Goal: Information Seeking & Learning: Find specific fact

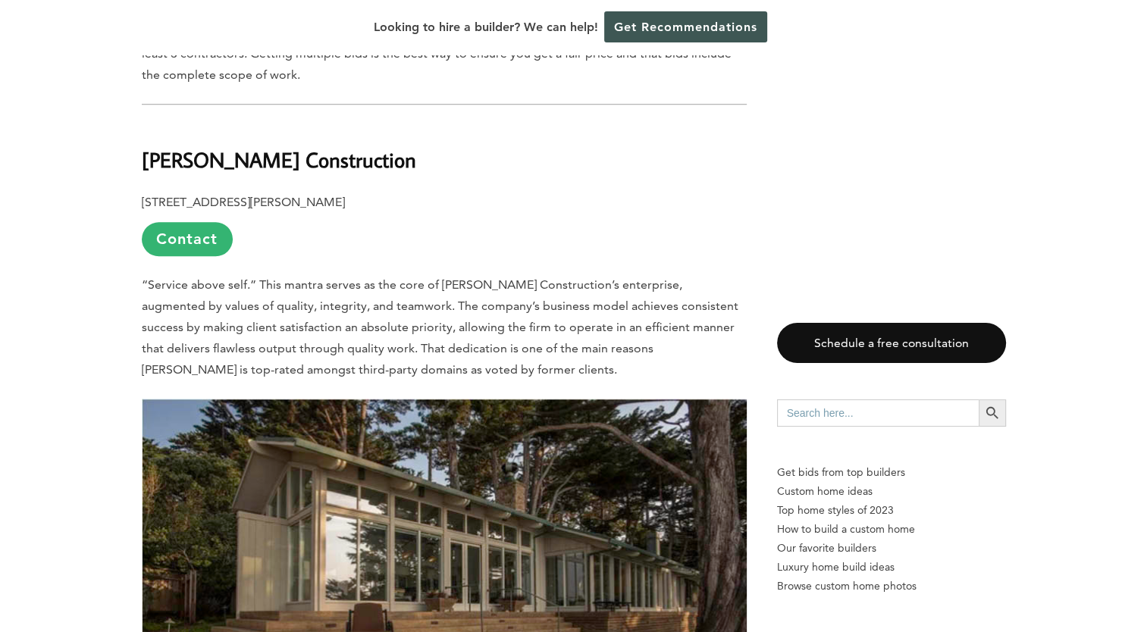
scroll to position [1235, 0]
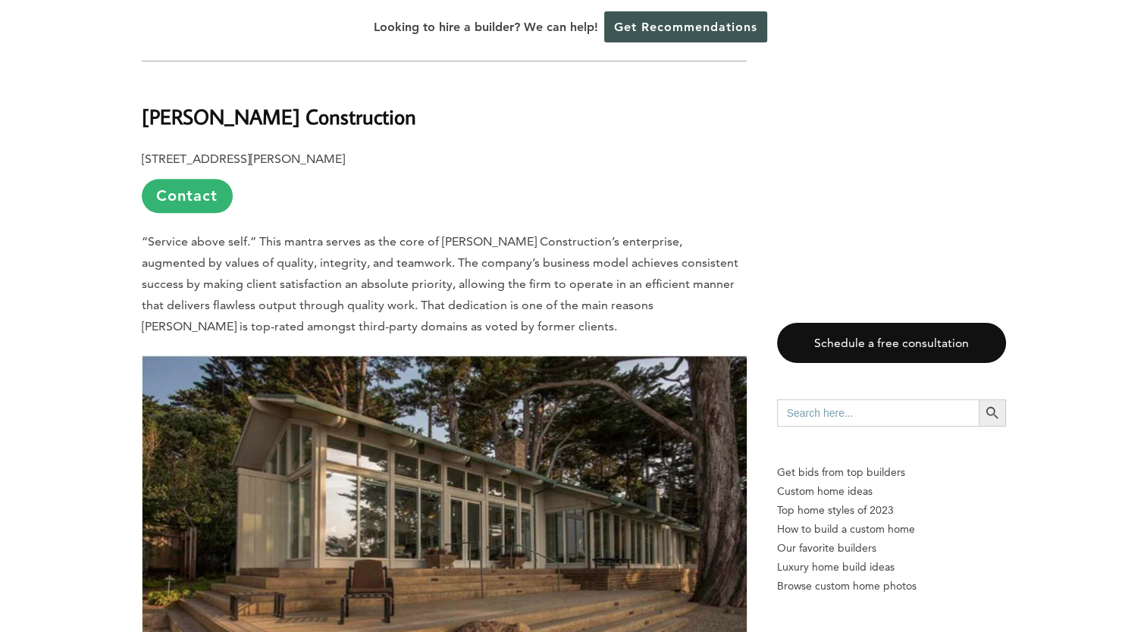
scroll to position [1304, 0]
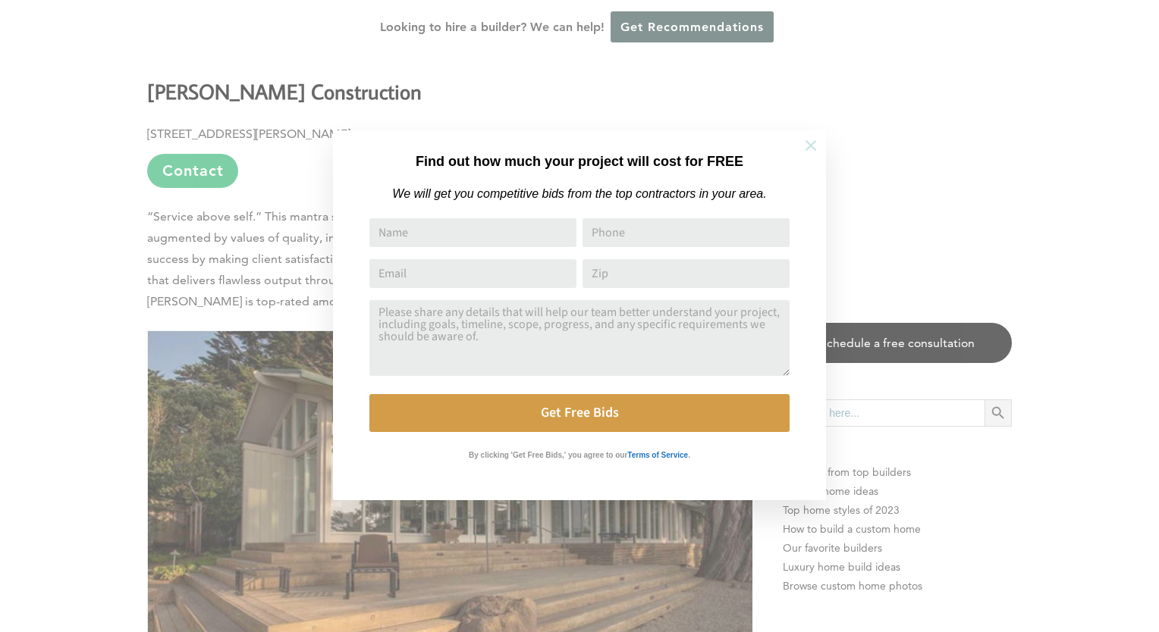
click at [807, 141] on icon at bounding box center [810, 145] width 11 height 11
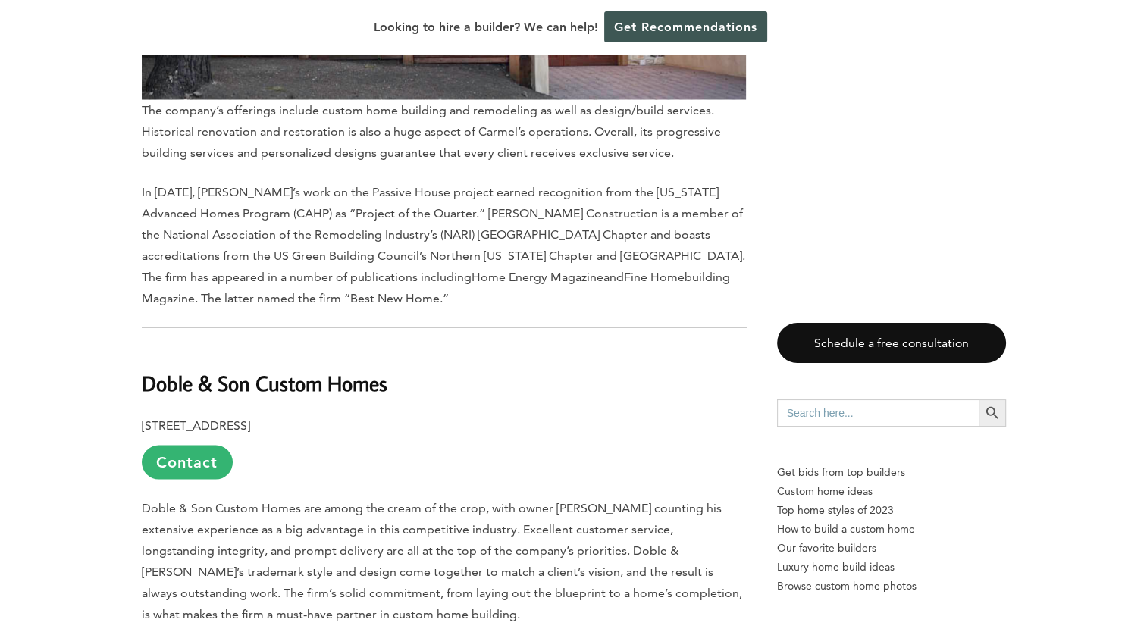
scroll to position [2896, 0]
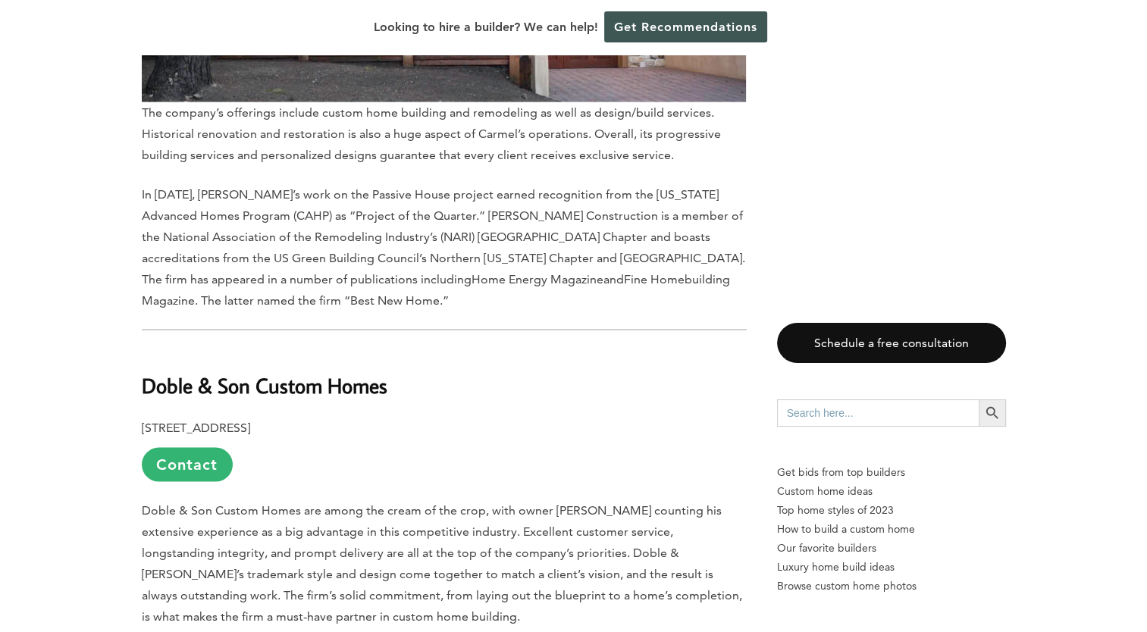
drag, startPoint x: 383, startPoint y: 400, endPoint x: 151, endPoint y: 409, distance: 232.2
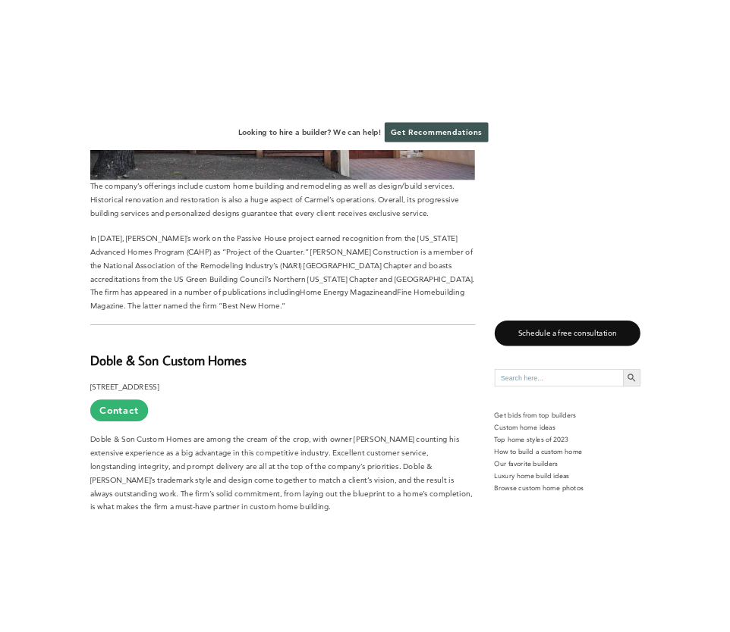
scroll to position [2788, 0]
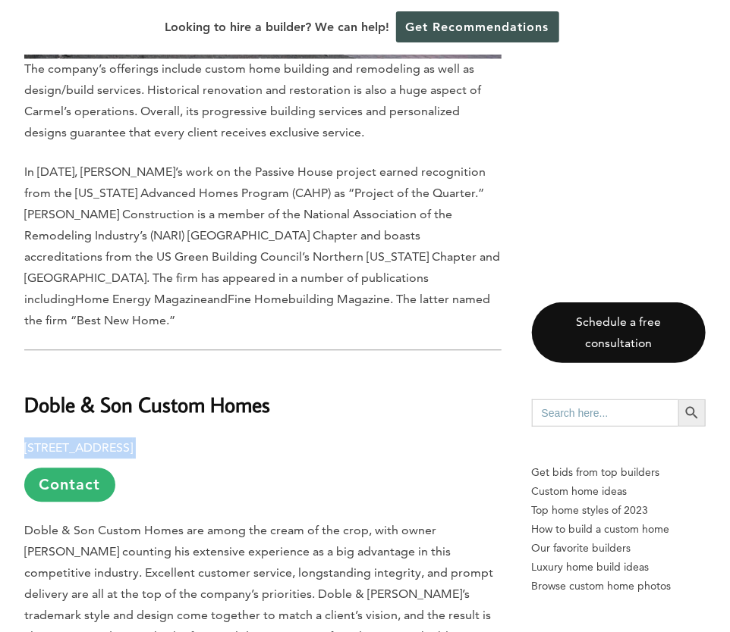
drag, startPoint x: 282, startPoint y: 353, endPoint x: 20, endPoint y: 368, distance: 262.1
copy p "[STREET_ADDRESS]"
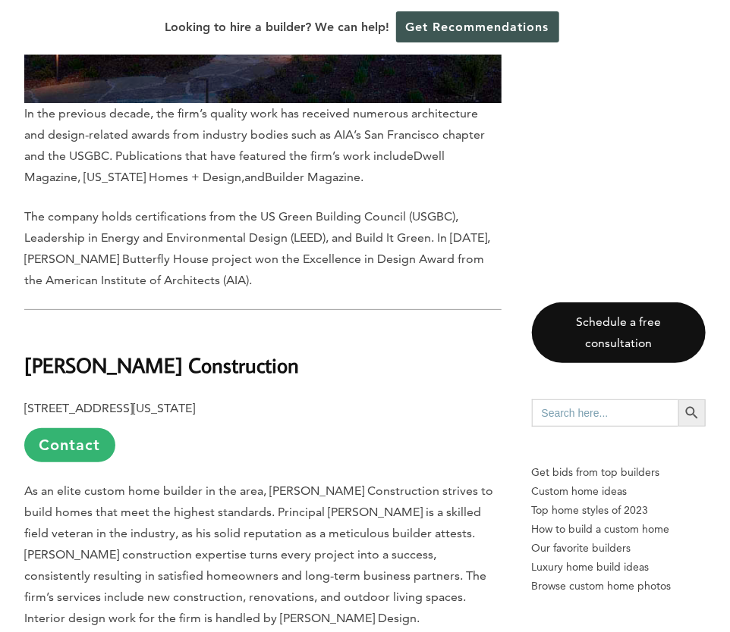
scroll to position [5399, 0]
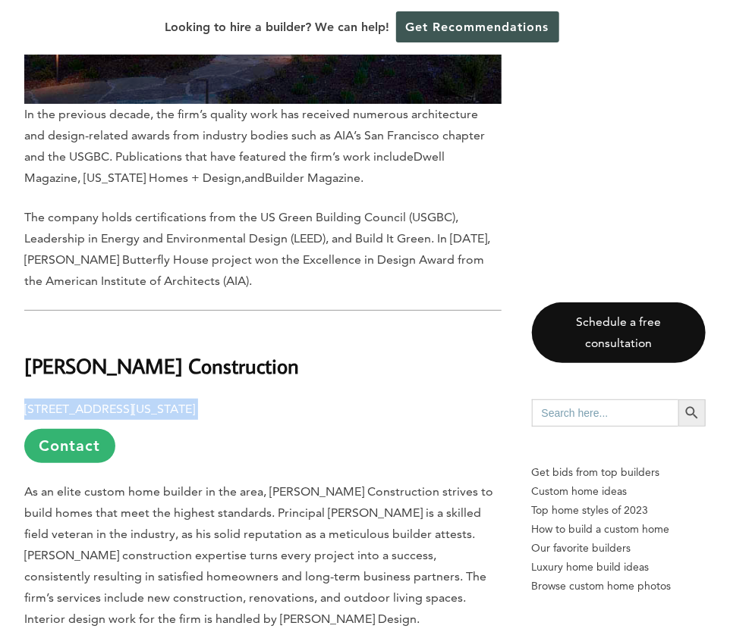
drag, startPoint x: 257, startPoint y: 278, endPoint x: 22, endPoint y: 271, distance: 235.2
copy p "[STREET_ADDRESS][US_STATE]"
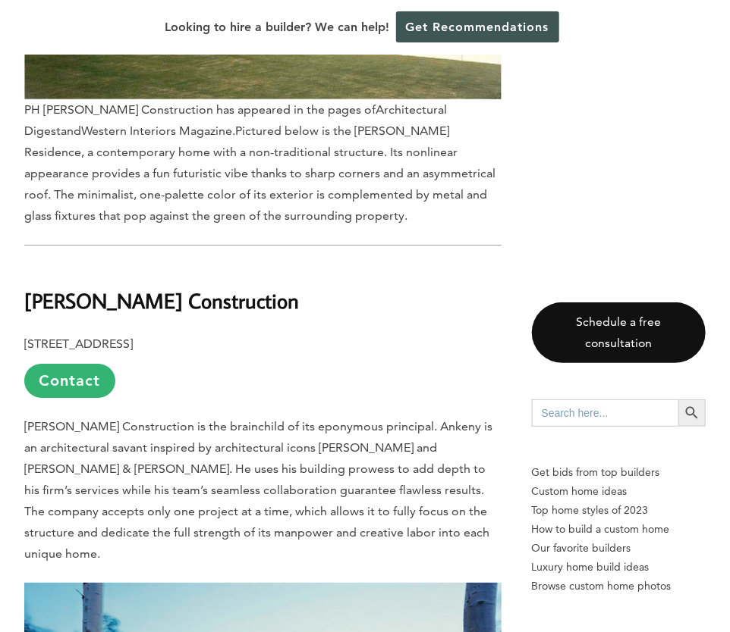
scroll to position [7086, 0]
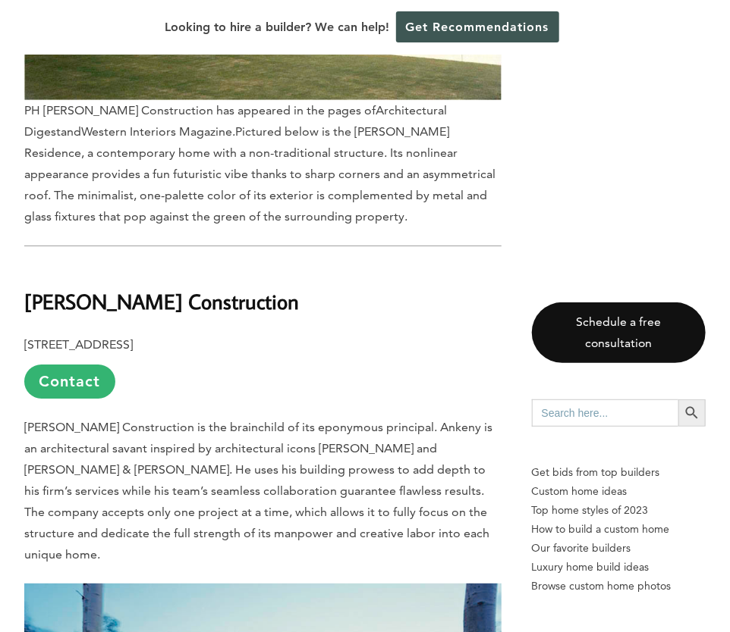
drag, startPoint x: 243, startPoint y: 198, endPoint x: 44, endPoint y: 190, distance: 198.9
drag, startPoint x: 44, startPoint y: 190, endPoint x: 24, endPoint y: 196, distance: 21.4
drag, startPoint x: 248, startPoint y: 192, endPoint x: 25, endPoint y: 190, distance: 223.0
click at [25, 334] on p "[STREET_ADDRESS] Contact" at bounding box center [262, 366] width 477 height 64
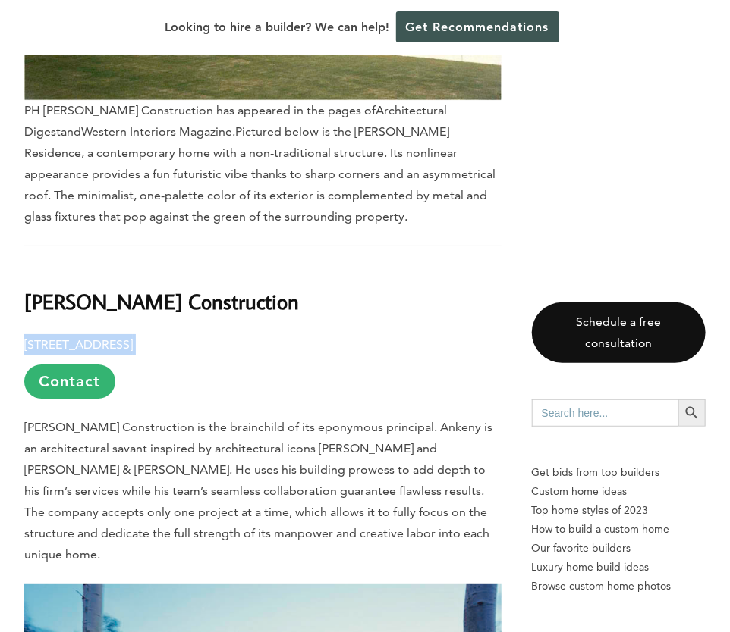
copy p "[STREET_ADDRESS]"
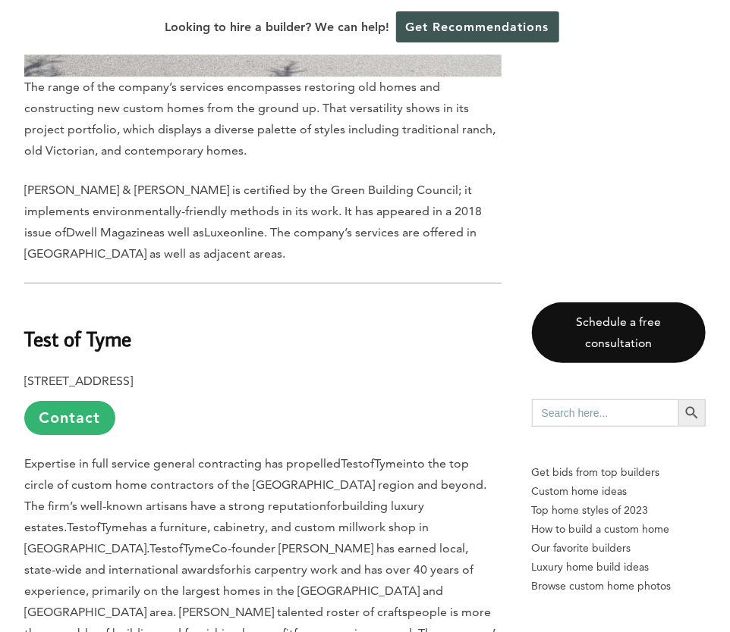
scroll to position [8681, 0]
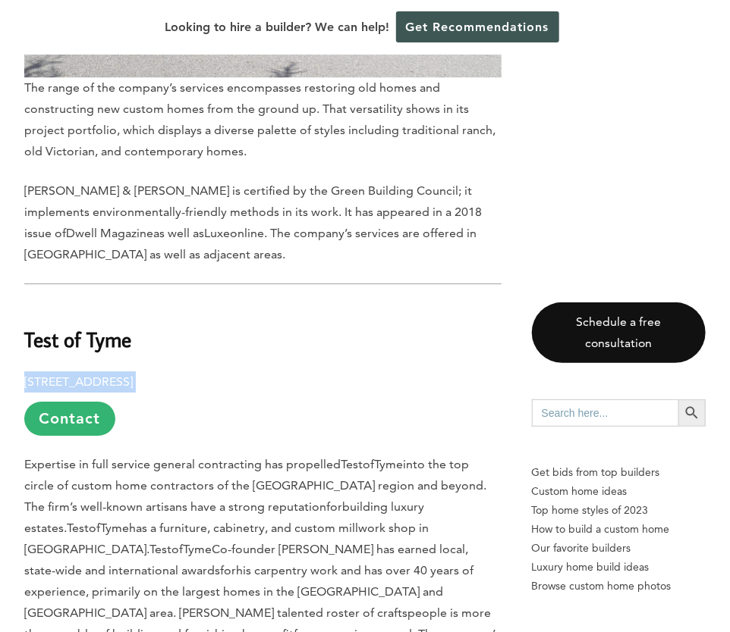
drag, startPoint x: 253, startPoint y: 193, endPoint x: 19, endPoint y: 193, distance: 234.3
copy p "[STREET_ADDRESS]"
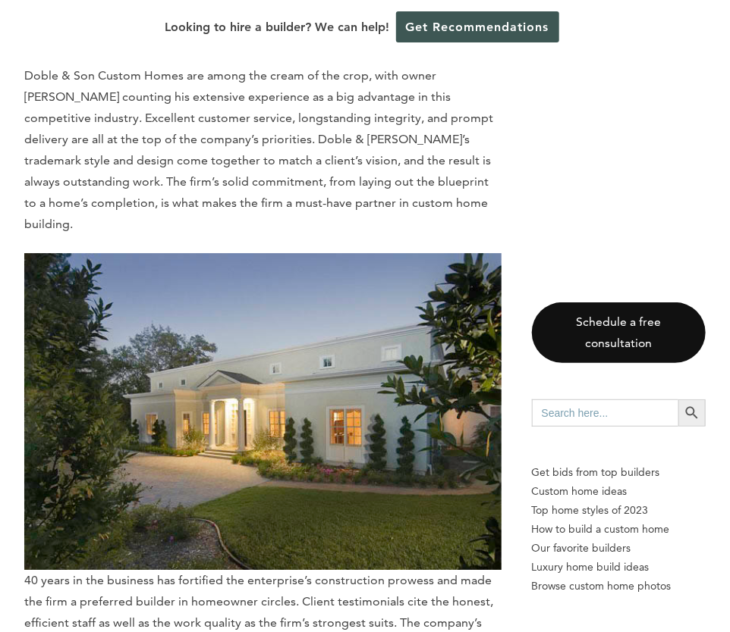
scroll to position [3241, 0]
